Goal: Check status: Check status

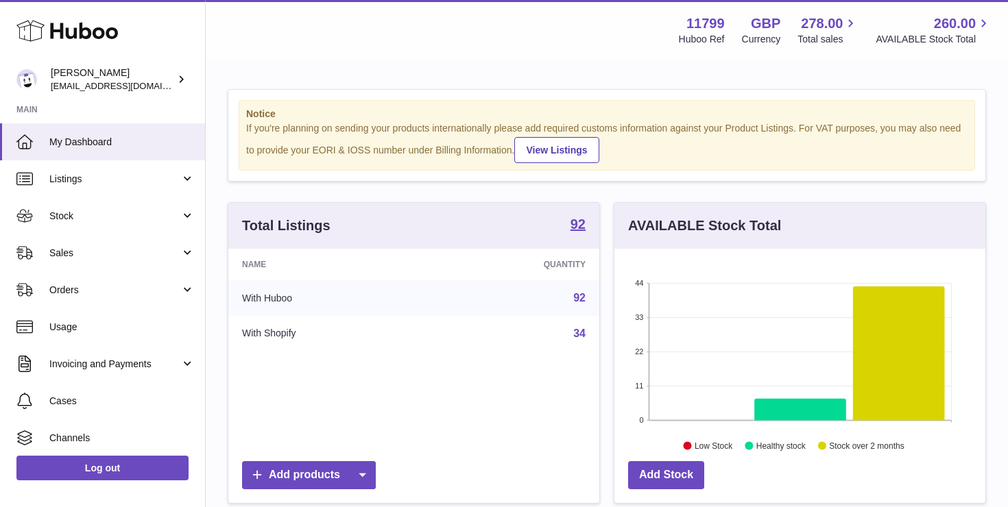
scroll to position [214, 371]
click at [108, 286] on span "Orders" at bounding box center [114, 290] width 131 height 13
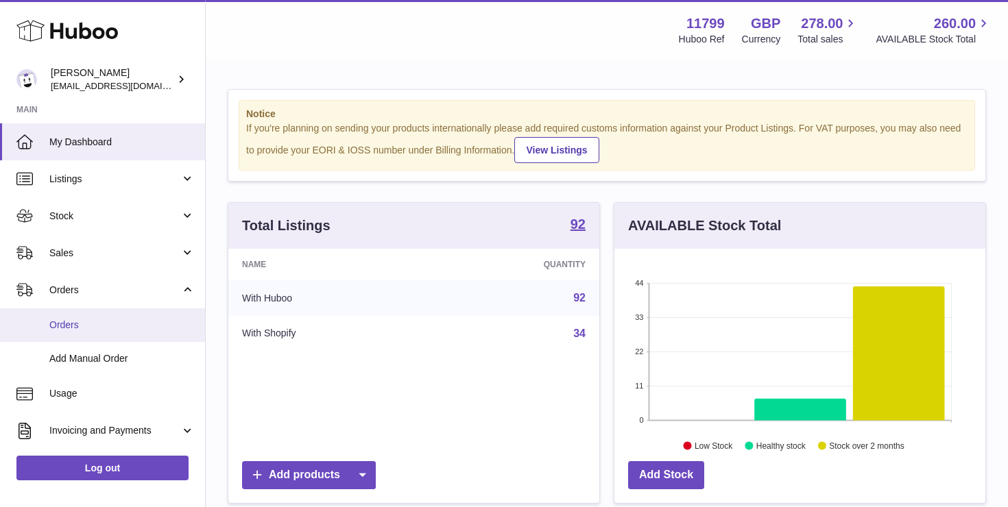
click at [95, 326] on span "Orders" at bounding box center [121, 325] width 145 height 13
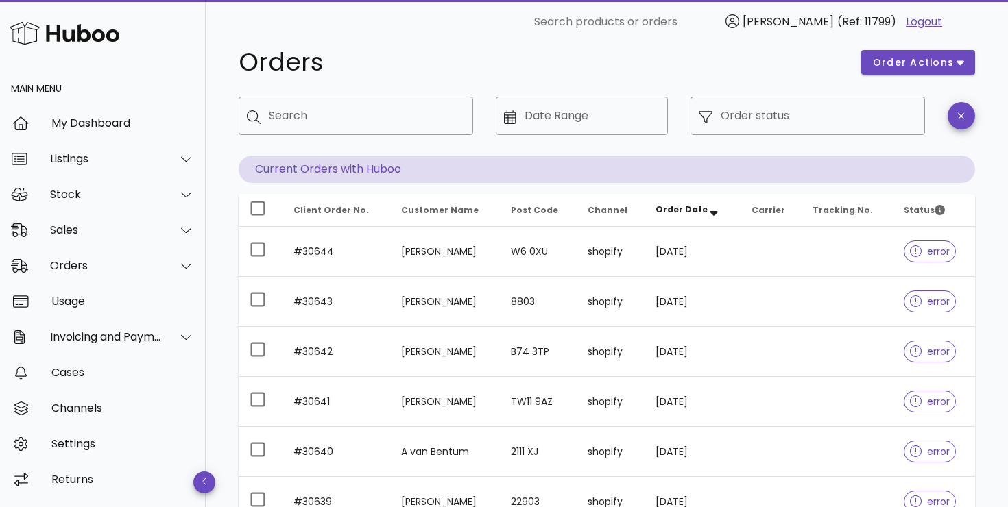
scroll to position [34, 0]
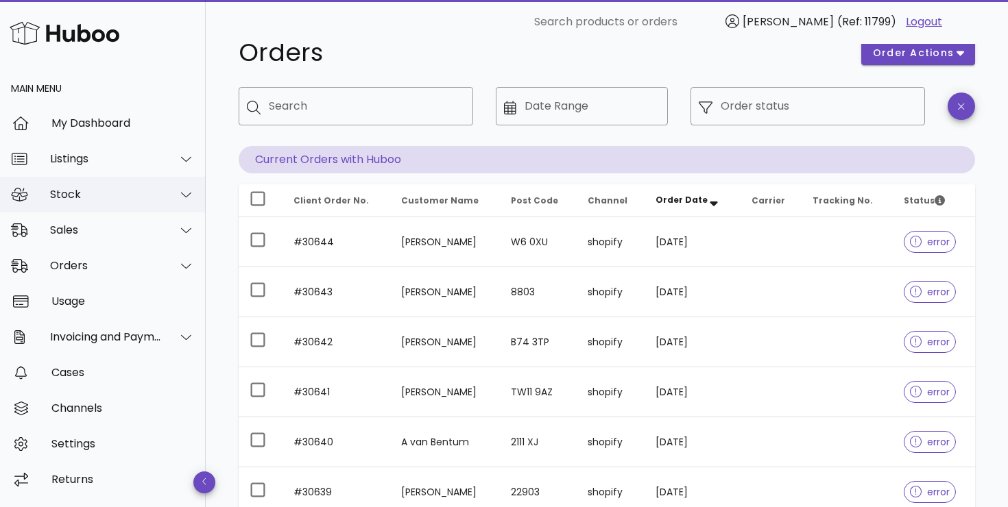
click at [121, 204] on div "Stock" at bounding box center [103, 195] width 206 height 36
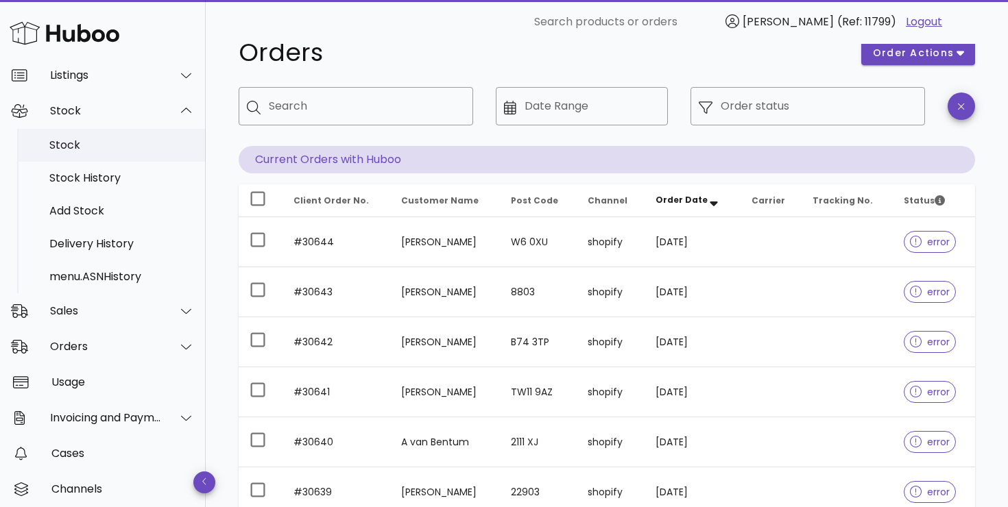
scroll to position [84, 0]
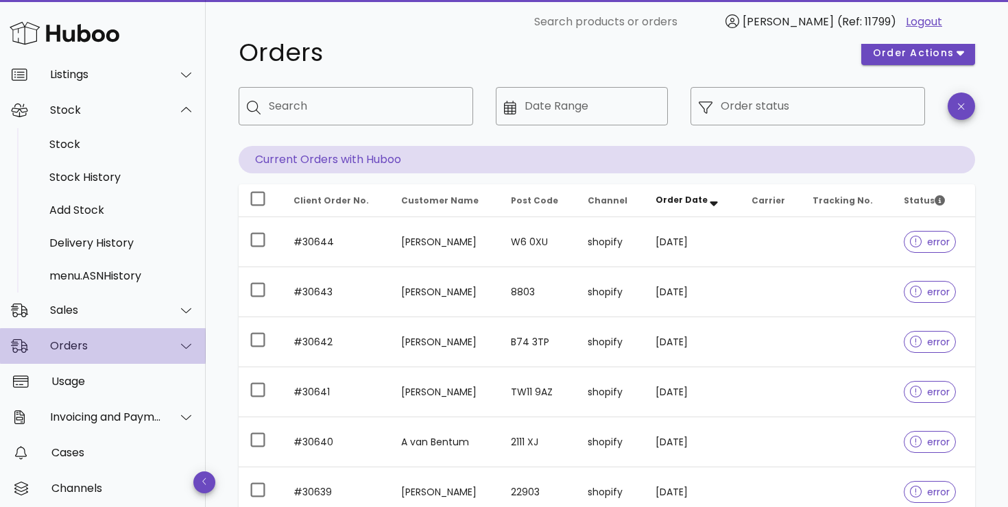
click at [186, 345] on icon at bounding box center [186, 346] width 10 height 12
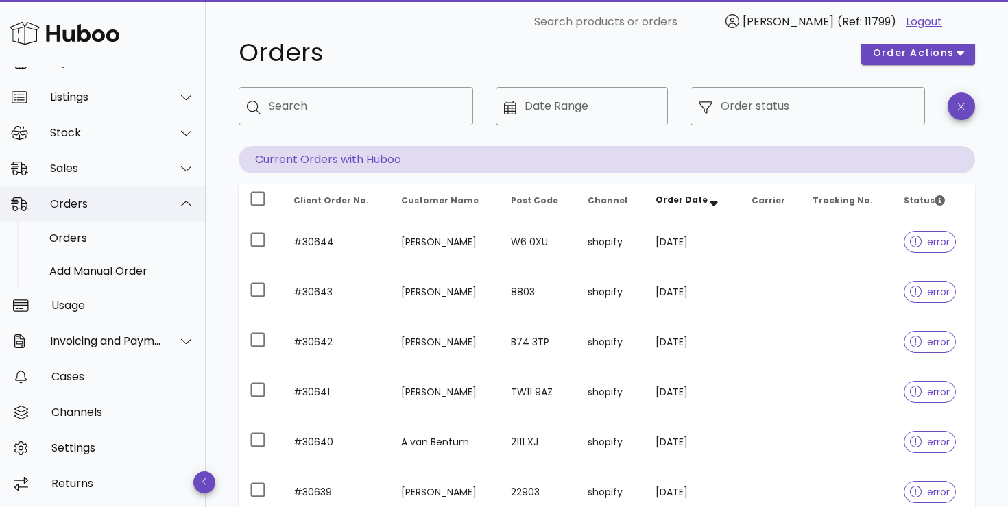
scroll to position [61, 0]
click at [86, 239] on div "Orders" at bounding box center [121, 238] width 145 height 13
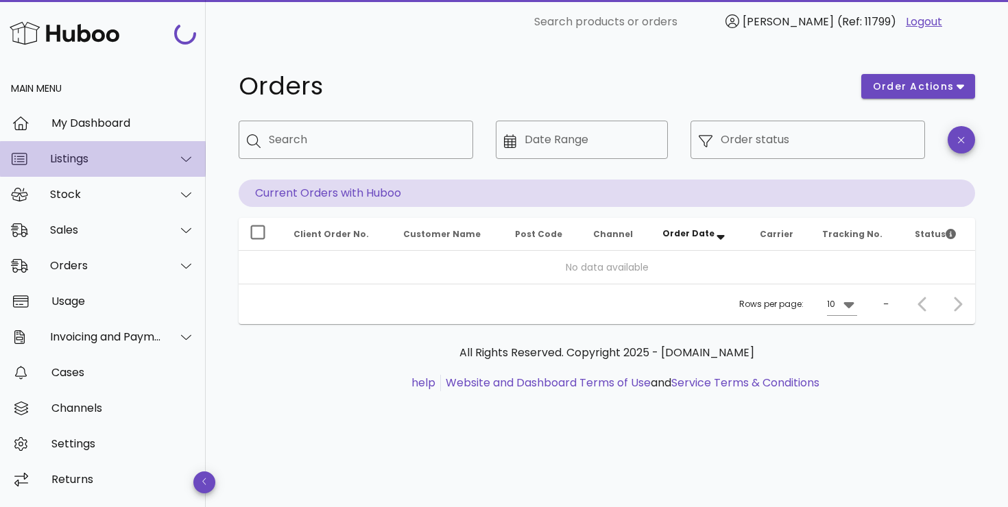
click at [186, 165] on div at bounding box center [178, 159] width 33 height 34
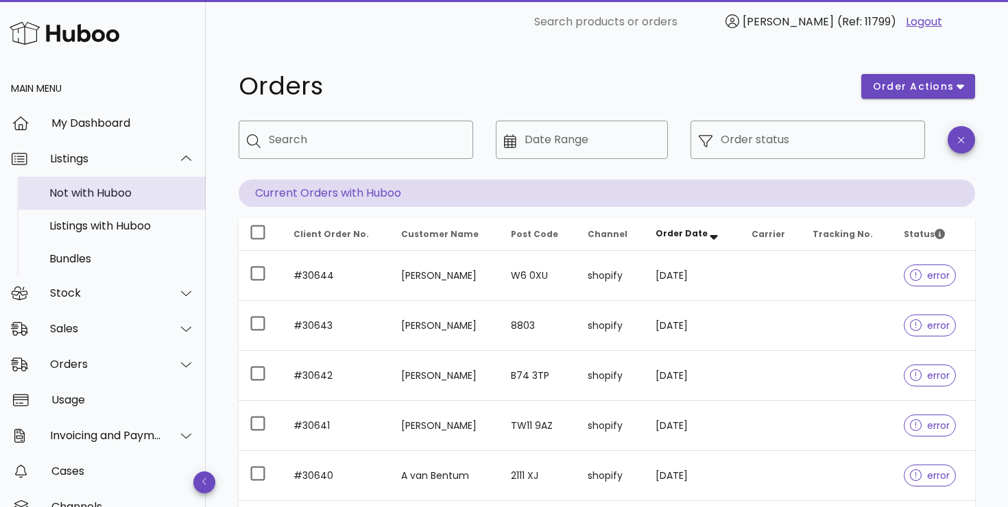
click at [125, 195] on div "Not with Huboo" at bounding box center [121, 192] width 145 height 13
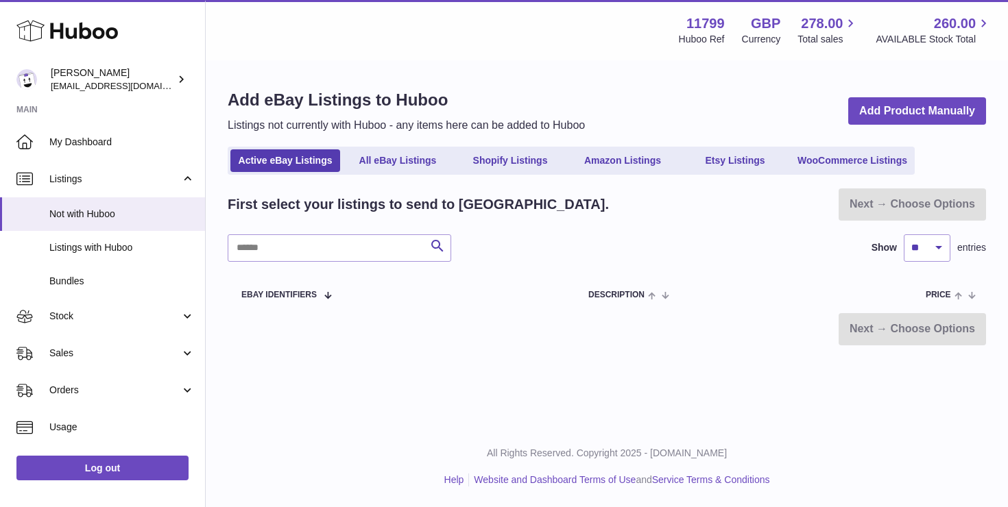
click at [509, 173] on ul "Active eBay Listings All eBay Listings Shopify Listings Amazon Listings Etsy Li…" at bounding box center [571, 161] width 687 height 28
click at [513, 166] on link "Shopify Listings" at bounding box center [510, 160] width 110 height 23
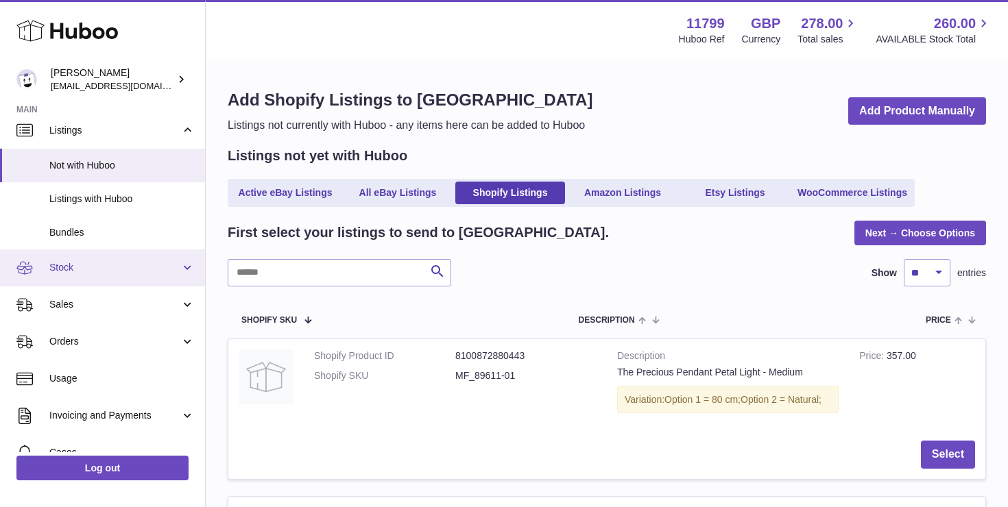
scroll to position [56, 0]
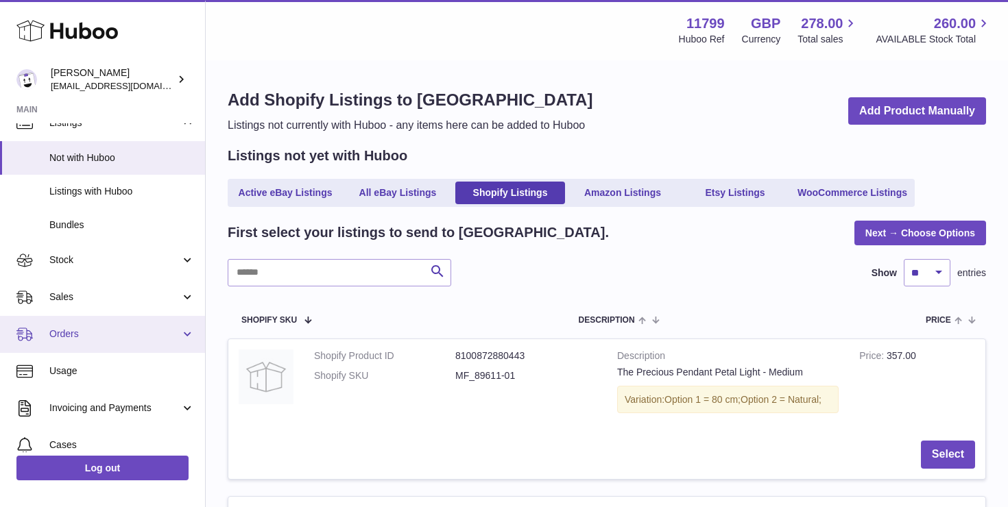
click at [75, 335] on span "Orders" at bounding box center [114, 334] width 131 height 13
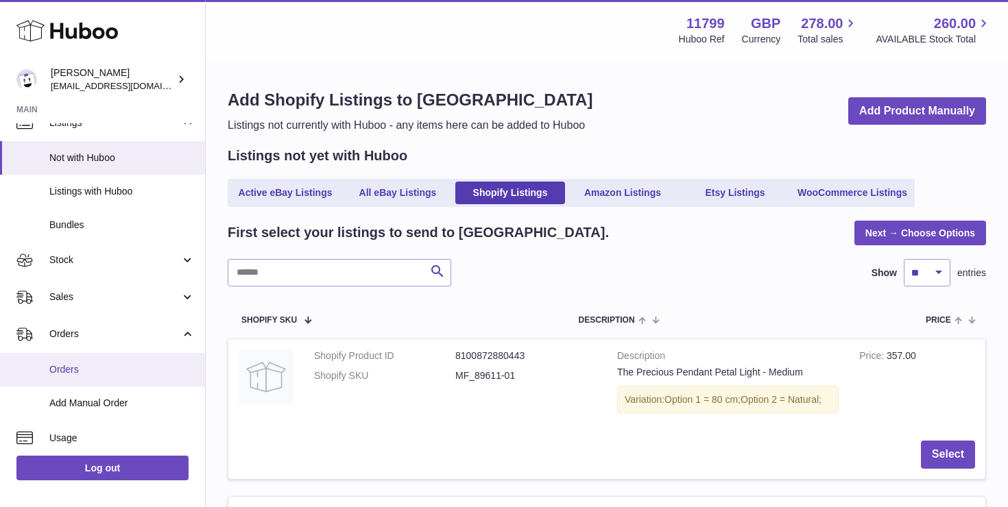
click at [84, 366] on span "Orders" at bounding box center [121, 369] width 145 height 13
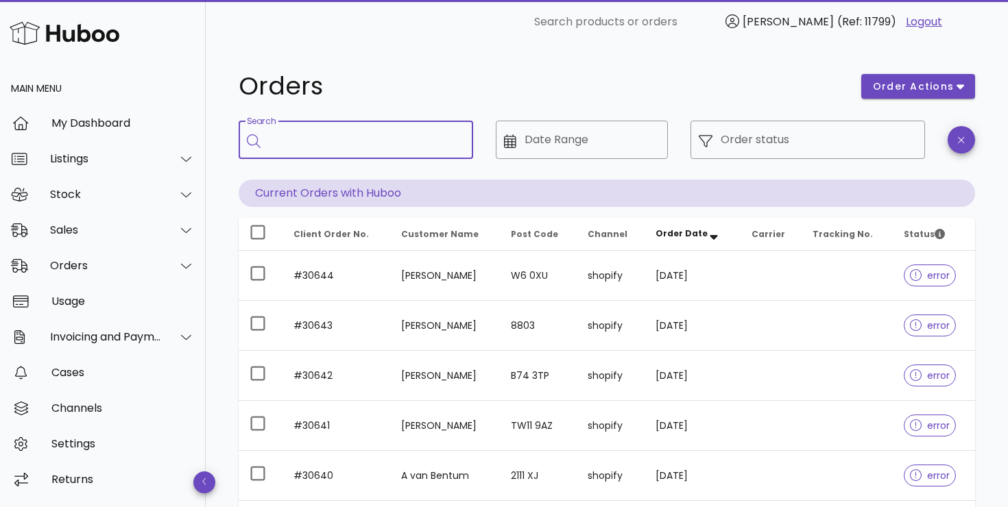
click at [309, 145] on input "Search" at bounding box center [365, 140] width 193 height 22
paste input "******"
type input "******"
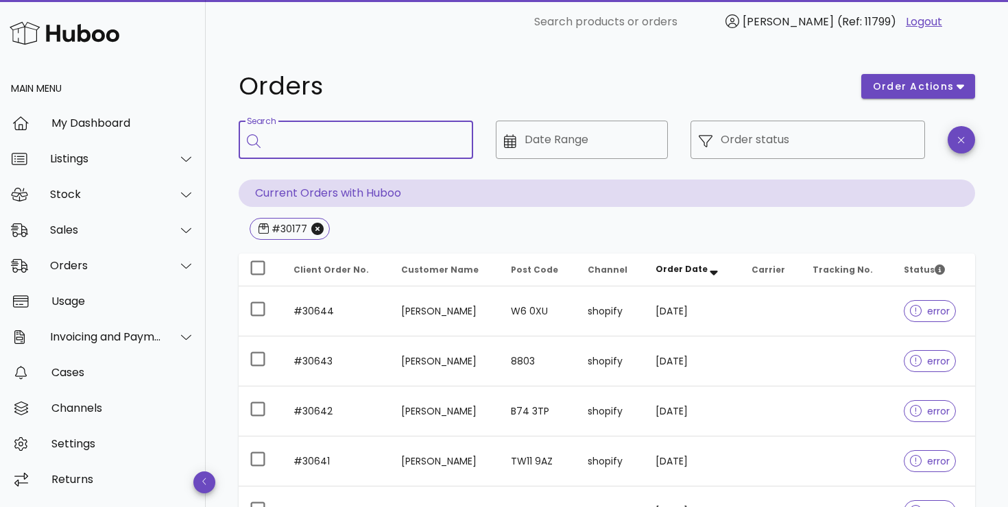
click at [318, 151] on div "Search" at bounding box center [365, 140] width 193 height 38
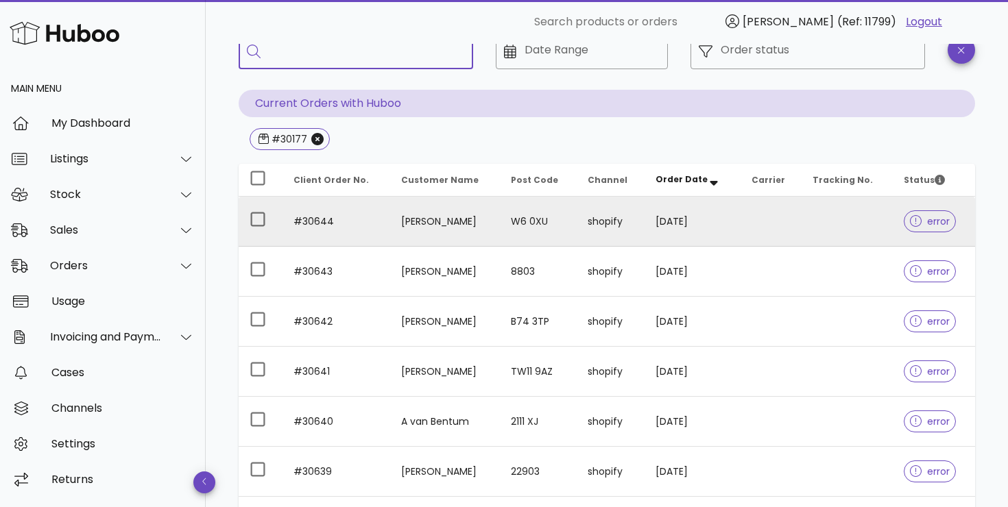
scroll to position [92, 0]
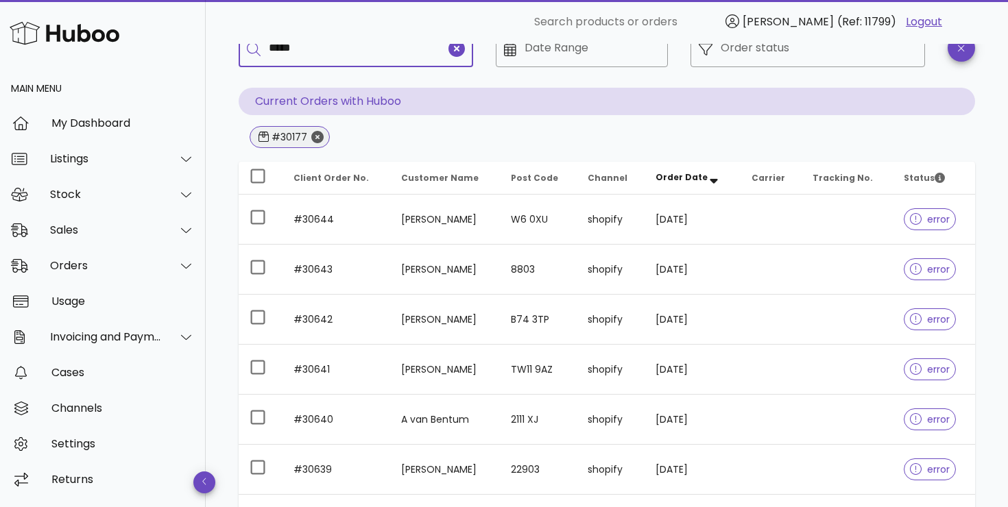
type input "*****"
paste input "*****"
type input "*****"
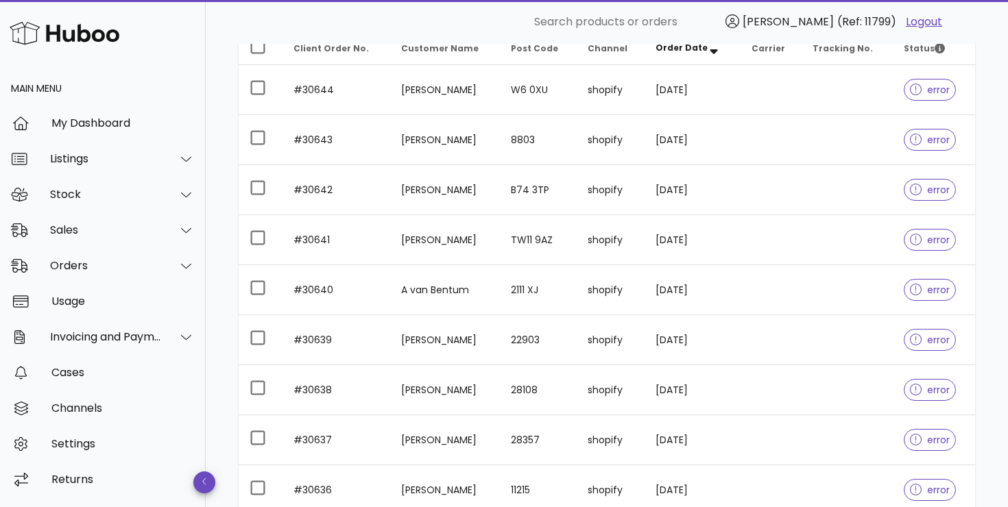
scroll to position [431, 0]
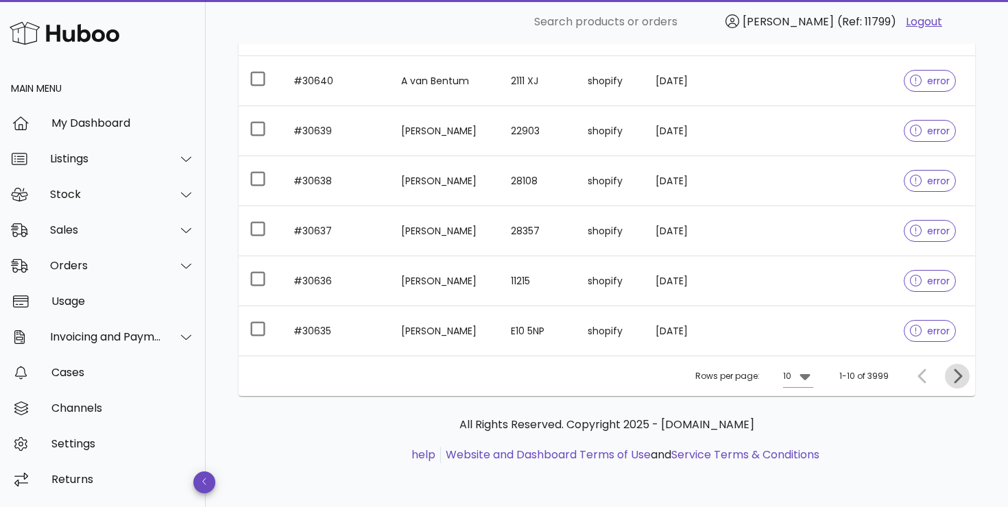
click at [961, 374] on icon "Next page" at bounding box center [957, 376] width 16 height 16
click at [964, 378] on icon "Next page" at bounding box center [957, 376] width 16 height 16
click at [798, 378] on icon at bounding box center [798, 377] width 10 height 6
click at [797, 431] on div "25" at bounding box center [796, 419] width 14 height 29
click at [957, 380] on icon "Next page" at bounding box center [958, 376] width 8 height 14
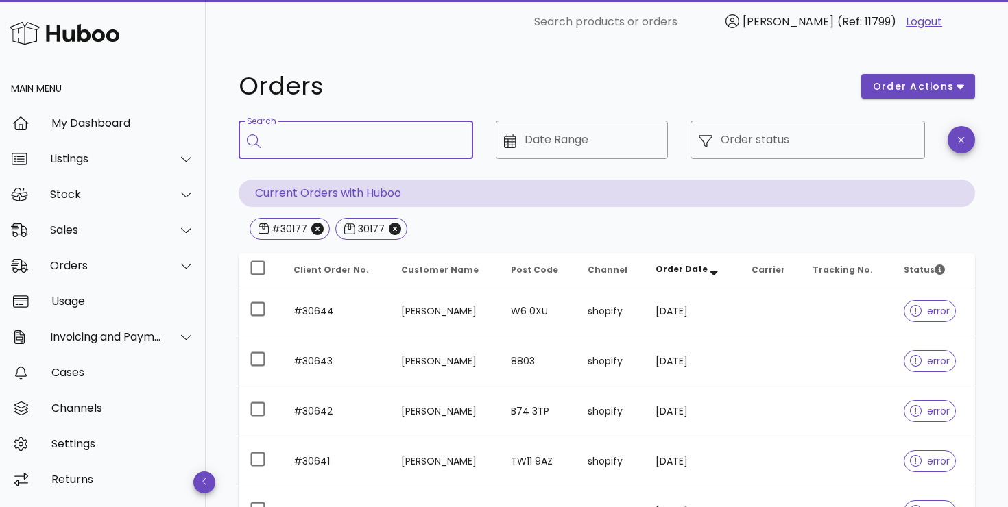
click at [304, 143] on input "Search" at bounding box center [365, 140] width 193 height 22
type input "*****"
click at [87, 116] on div "My Dashboard" at bounding box center [122, 122] width 143 height 29
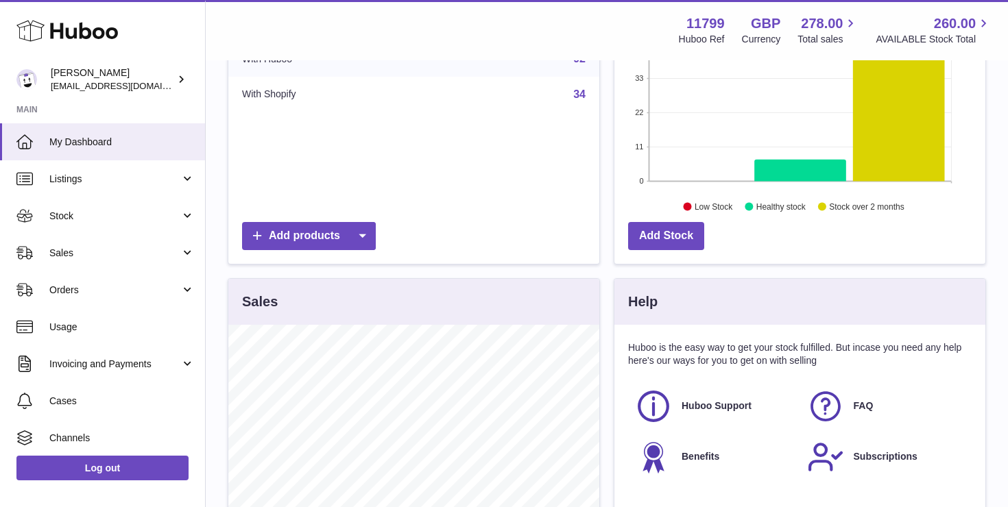
scroll to position [271, 0]
